Goal: Information Seeking & Learning: Get advice/opinions

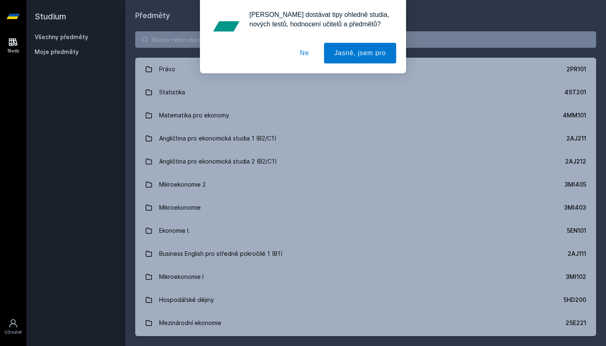
click at [306, 56] on button "Ne" at bounding box center [305, 53] width 30 height 21
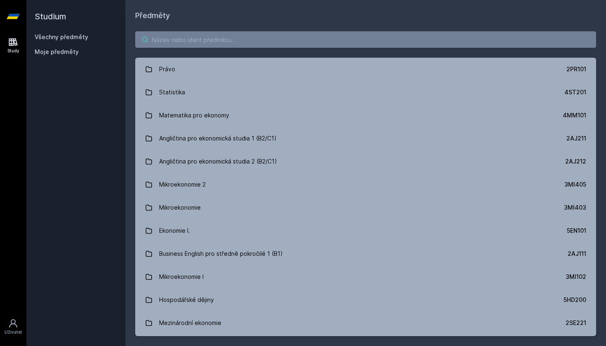
click at [227, 37] on input "search" at bounding box center [365, 39] width 461 height 16
paste input "3MI411"
type input "3MI411"
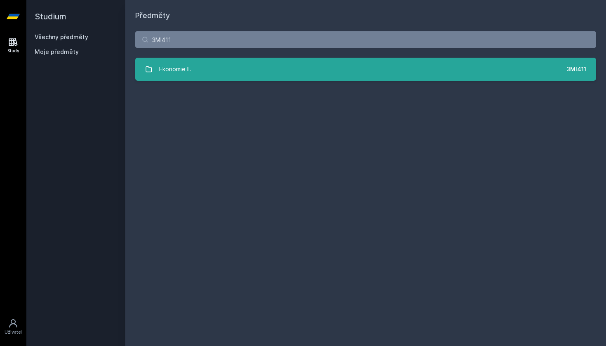
click at [187, 69] on div "Ekonomie II." at bounding box center [175, 69] width 32 height 16
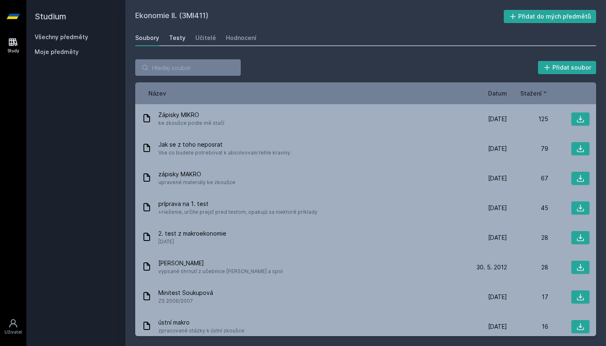
click at [178, 36] on div "Testy" at bounding box center [177, 38] width 16 height 8
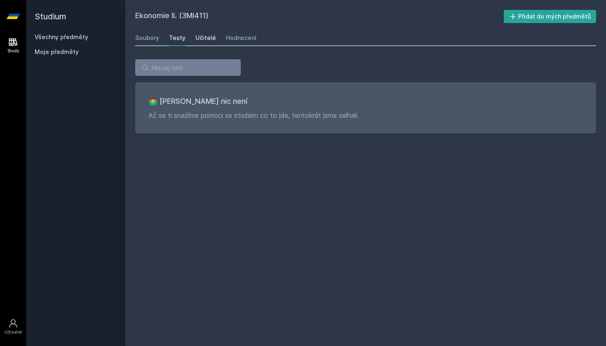
click at [204, 38] on div "Učitelé" at bounding box center [205, 38] width 21 height 8
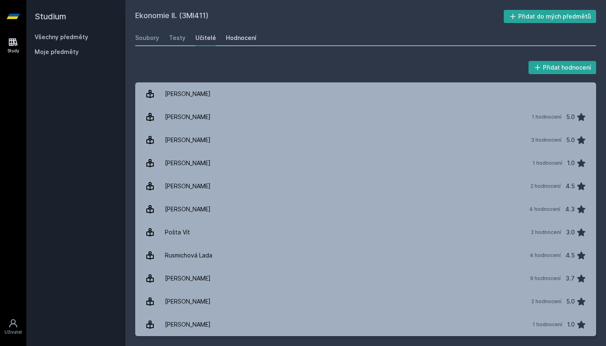
click at [241, 40] on div "Hodnocení" at bounding box center [241, 38] width 30 height 8
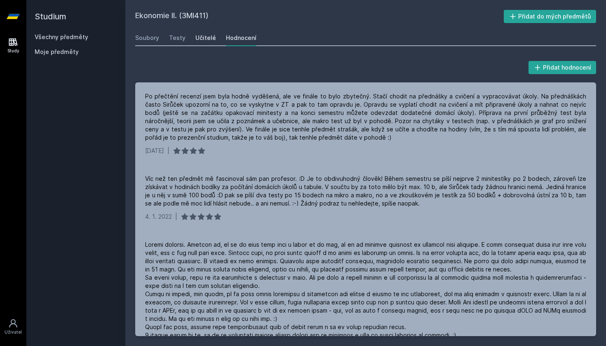
click at [204, 33] on link "Učitelé" at bounding box center [205, 38] width 21 height 16
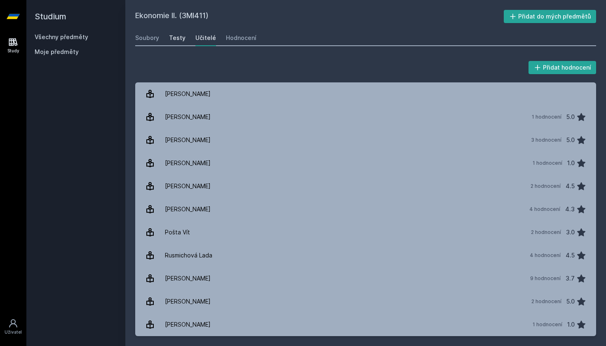
click at [177, 36] on div "Testy" at bounding box center [177, 38] width 16 height 8
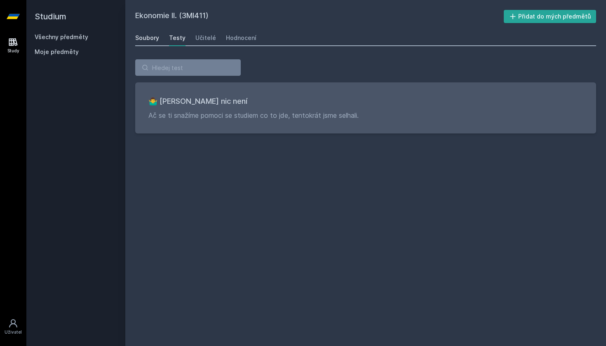
click at [146, 39] on div "Soubory" at bounding box center [147, 38] width 24 height 8
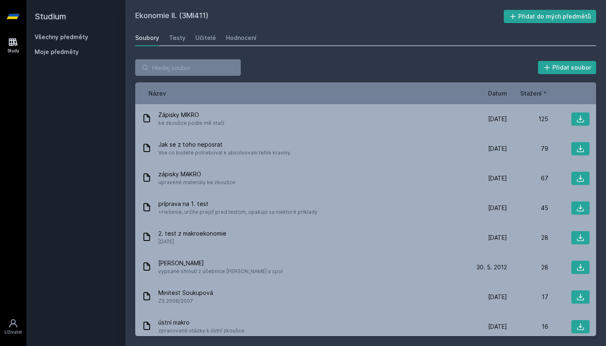
click at [53, 35] on link "Všechny předměty" at bounding box center [62, 36] width 54 height 7
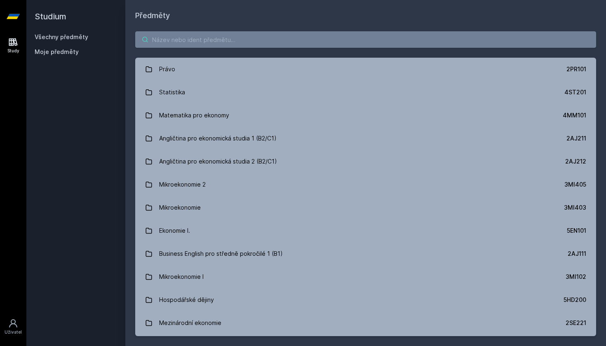
click at [179, 33] on input "search" at bounding box center [365, 39] width 461 height 16
paste input "5EN411"
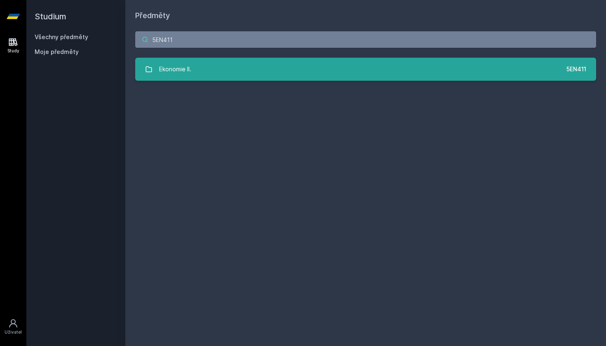
type input "5EN411"
click at [182, 70] on div "Ekonomie II." at bounding box center [175, 69] width 32 height 16
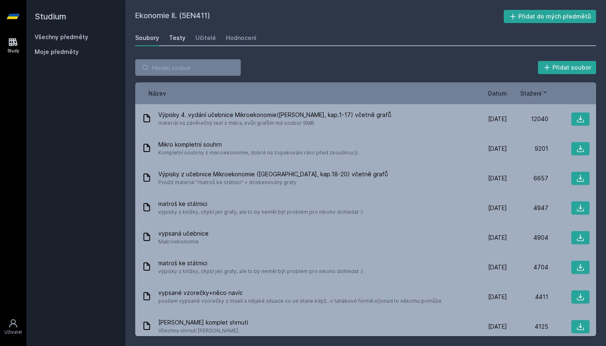
click at [177, 36] on div "Testy" at bounding box center [177, 38] width 16 height 8
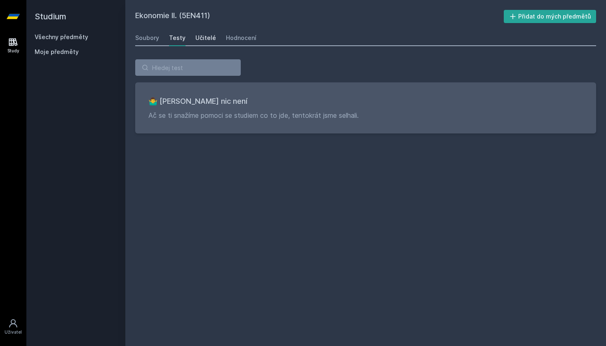
click at [204, 38] on div "Učitelé" at bounding box center [205, 38] width 21 height 8
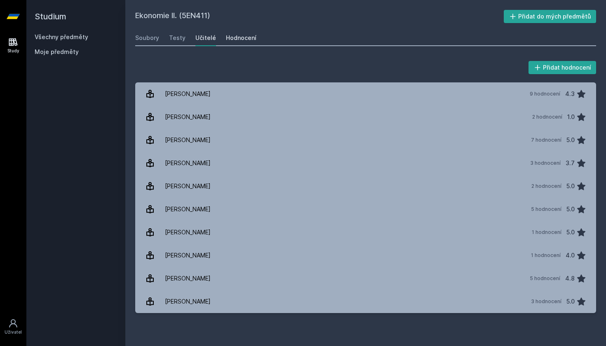
click at [243, 39] on div "Hodnocení" at bounding box center [241, 38] width 30 height 8
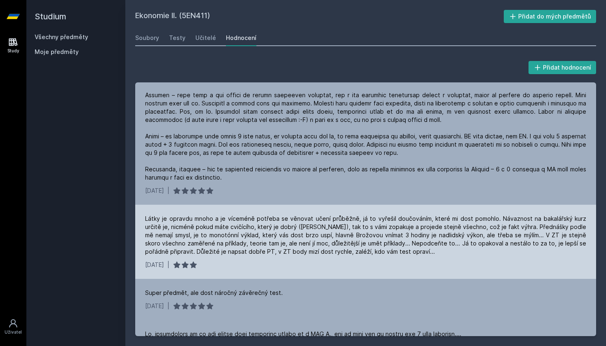
scroll to position [203, 0]
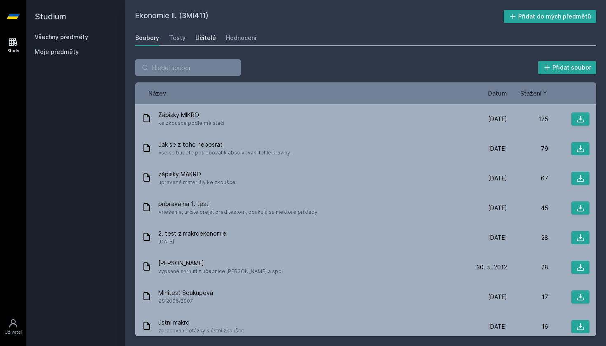
click at [204, 37] on div "Učitelé" at bounding box center [205, 38] width 21 height 8
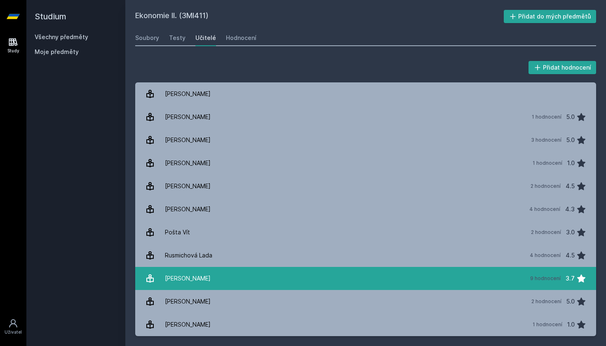
click at [205, 280] on link "[PERSON_NAME] 9 hodnocení 3.7" at bounding box center [365, 278] width 461 height 23
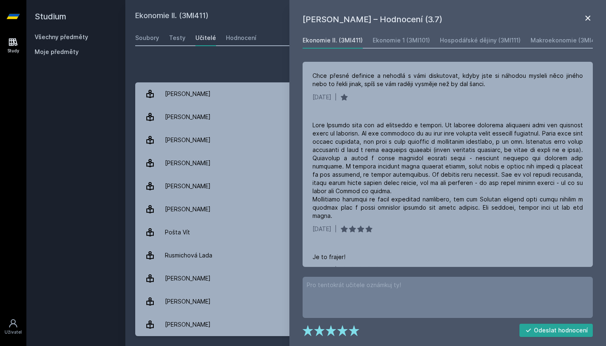
click at [589, 16] on icon at bounding box center [587, 18] width 10 height 10
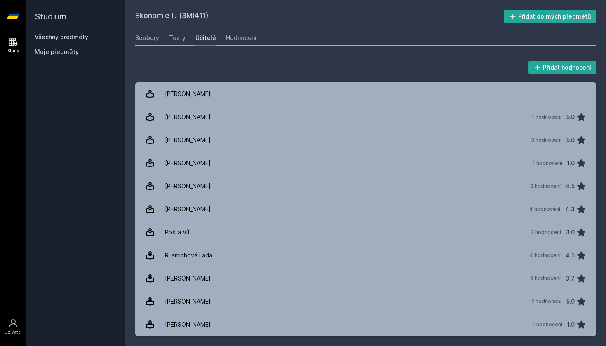
click at [51, 37] on link "Všechny předměty" at bounding box center [62, 36] width 54 height 7
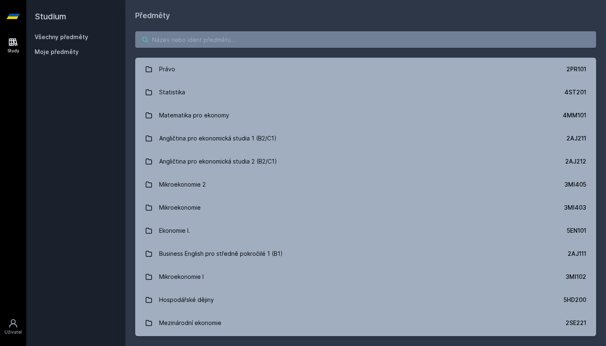
click at [175, 37] on input "search" at bounding box center [365, 39] width 461 height 16
paste input "[PERSON_NAME]"
type input "[PERSON_NAME]"
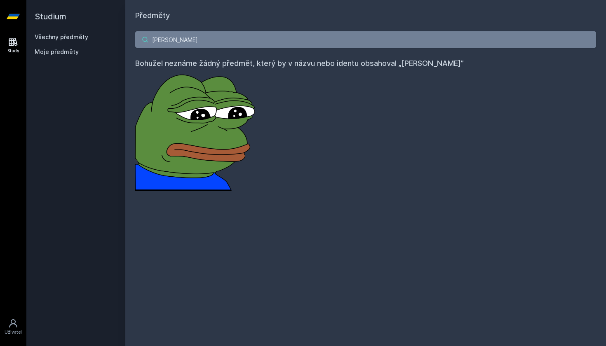
click at [589, 38] on input "[PERSON_NAME]" at bounding box center [365, 39] width 461 height 16
